Goal: Information Seeking & Learning: Find specific fact

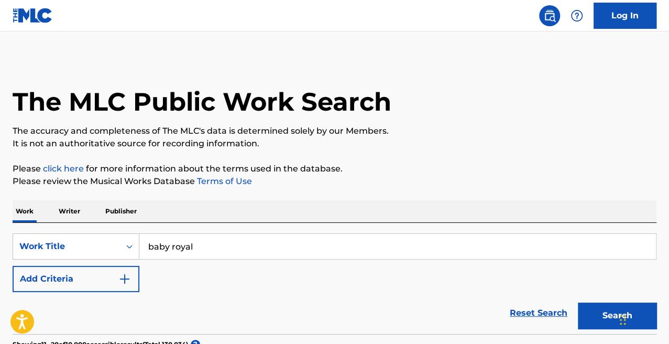
click at [179, 213] on div "Work Writer Publisher" at bounding box center [335, 211] width 644 height 22
click at [75, 214] on p "Writer" at bounding box center [70, 211] width 28 height 22
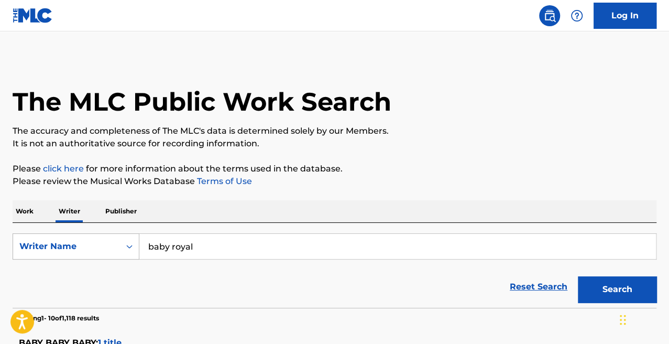
drag, startPoint x: 216, startPoint y: 248, endPoint x: 117, endPoint y: 234, distance: 99.5
click at [117, 234] on div "SearchWithCriteria7ceac4fa-a346-4047-8b08-f8143b20416c Writer Name baby royal" at bounding box center [335, 246] width 644 height 26
click at [578, 276] on button "Search" at bounding box center [617, 289] width 79 height 26
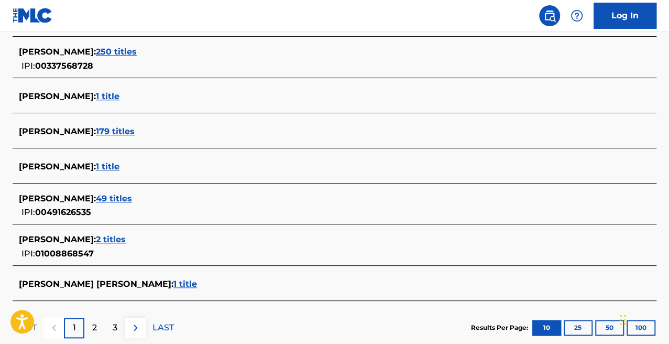
scroll to position [439, 0]
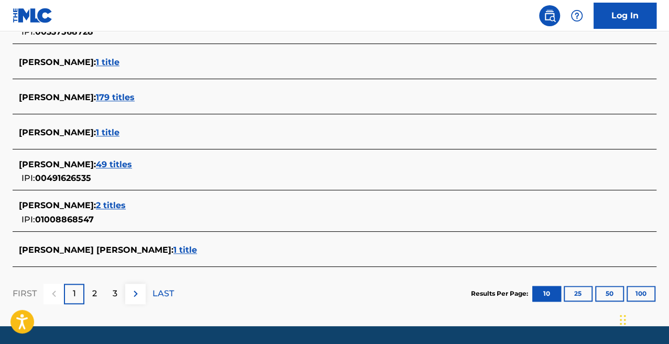
click at [100, 292] on div "2" at bounding box center [94, 294] width 20 height 20
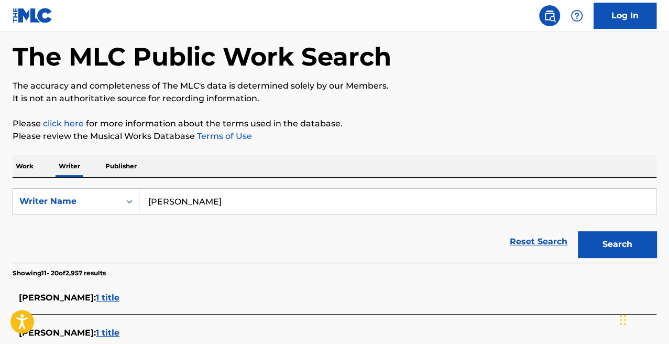
scroll to position [0, 0]
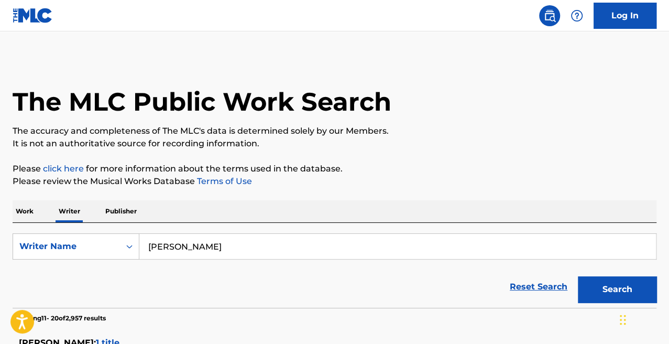
click at [159, 247] on input "[PERSON_NAME]" at bounding box center [397, 246] width 517 height 25
type input "[PERSON_NAME]"
click at [578, 276] on button "Search" at bounding box center [617, 289] width 79 height 26
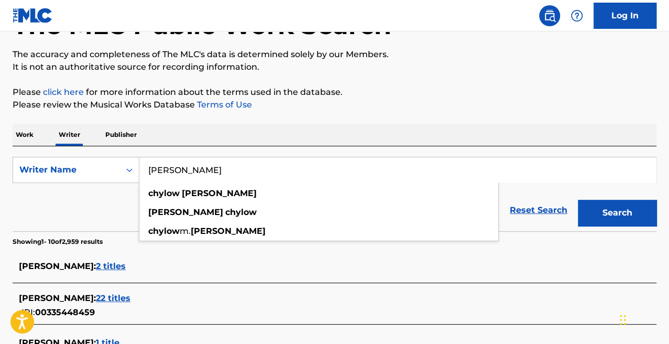
scroll to position [135, 0]
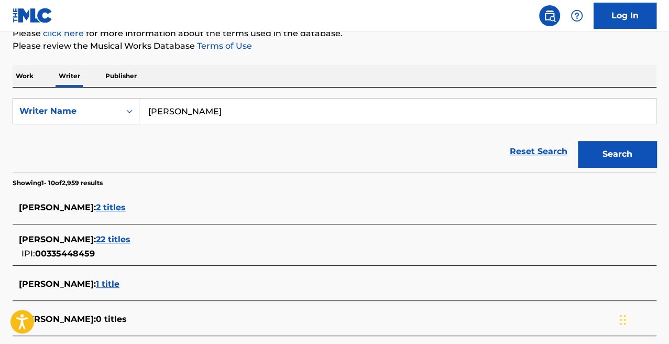
click at [130, 238] on span "22 titles" at bounding box center [113, 239] width 35 height 10
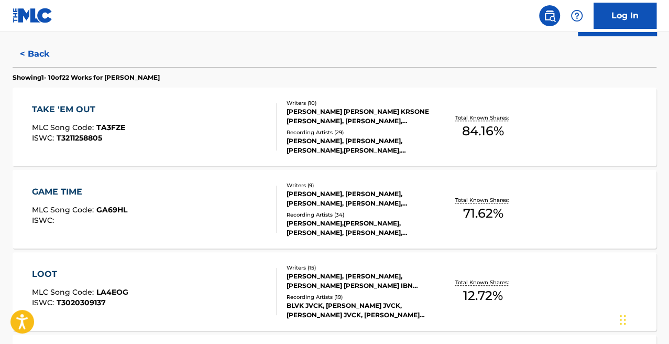
scroll to position [266, 0]
click at [240, 223] on div "GAME TIME MLC Song Code : GA69HL ISWC :" at bounding box center [154, 209] width 245 height 47
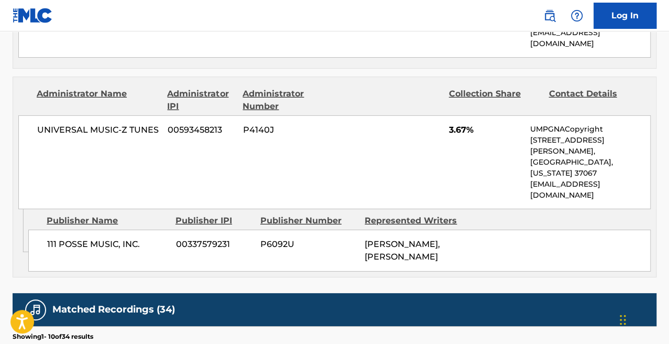
scroll to position [1400, 0]
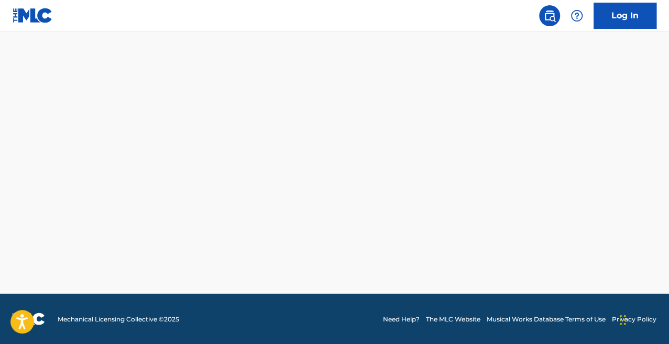
scroll to position [939, 0]
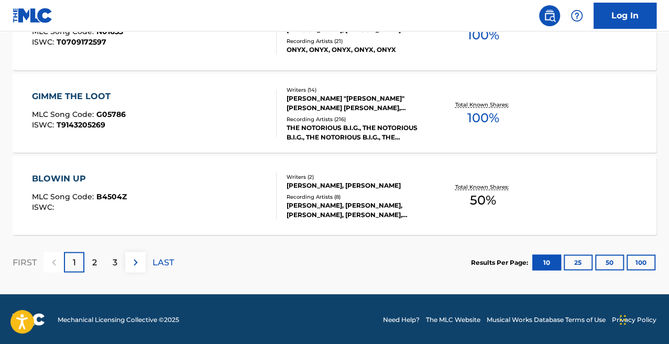
click at [225, 128] on div "GIMME THE LOOT MLC Song Code : G05786 ISWC : T9143205269" at bounding box center [154, 113] width 245 height 47
